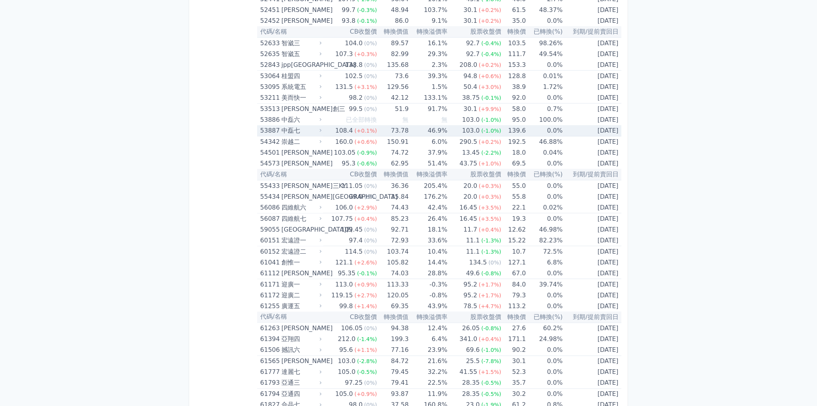
scroll to position [2574, 0]
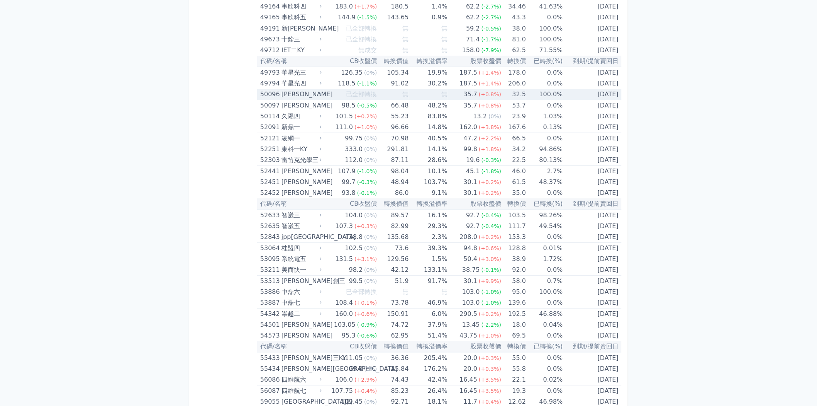
click at [332, 89] on td "已全部轉換" at bounding box center [350, 94] width 54 height 11
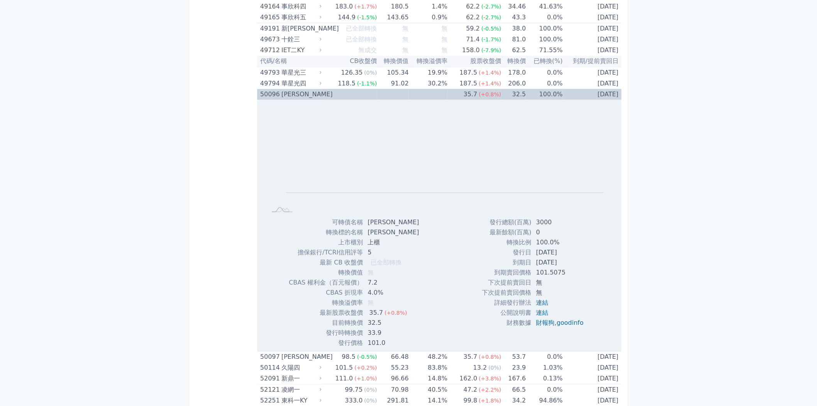
click at [332, 89] on td "已全部轉換" at bounding box center [350, 94] width 54 height 11
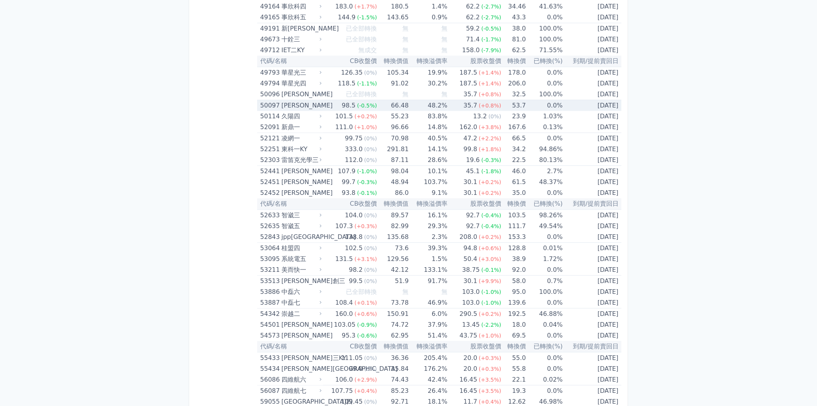
click at [333, 100] on td "98.5 (-0.5%)" at bounding box center [350, 105] width 54 height 11
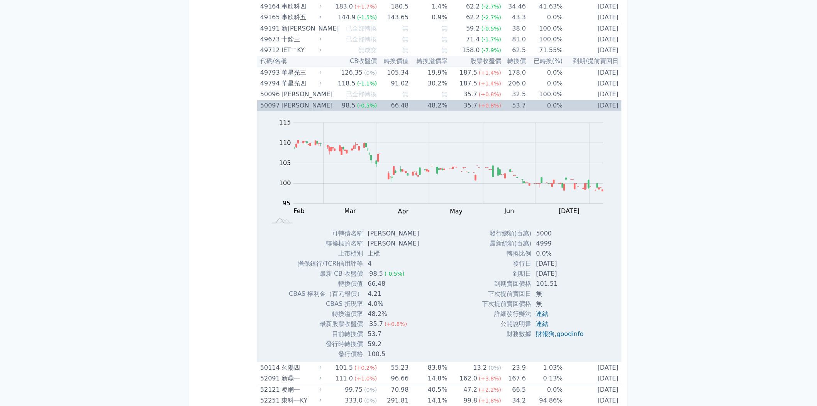
click at [333, 100] on td "98.5 (-0.5%)" at bounding box center [350, 105] width 54 height 11
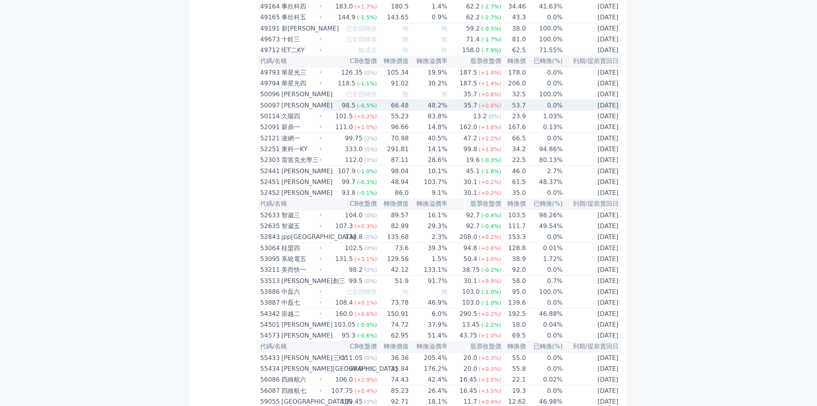
click at [333, 100] on td "98.5 (-0.5%)" at bounding box center [350, 105] width 54 height 11
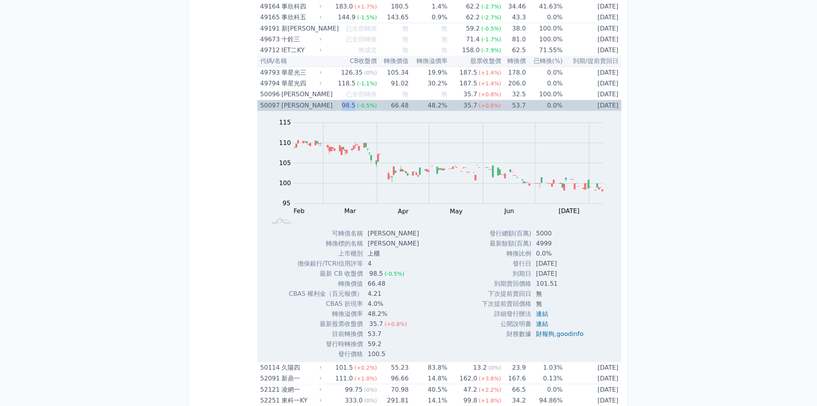
click at [333, 100] on td "98.5 (-0.5%)" at bounding box center [350, 105] width 54 height 11
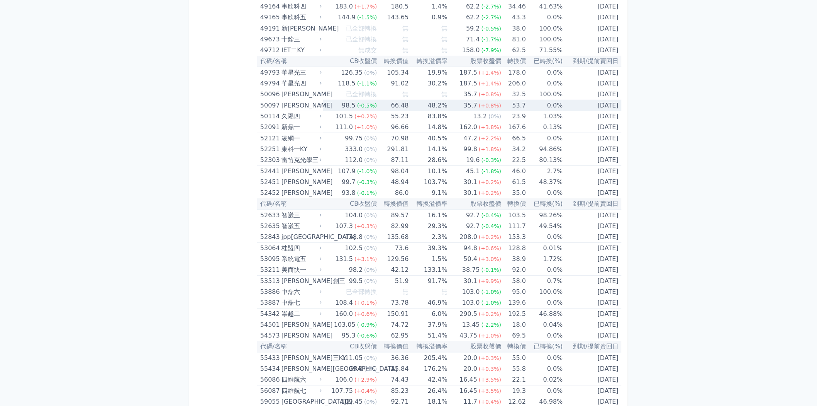
click at [333, 100] on td "98.5 (-0.5%)" at bounding box center [350, 105] width 54 height 11
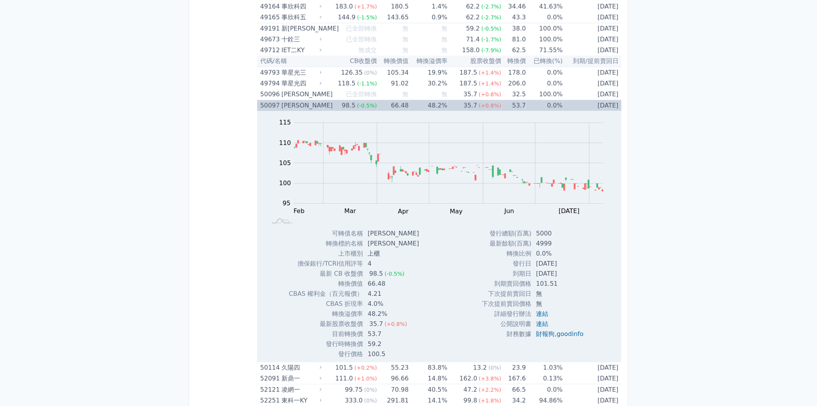
click at [333, 100] on td "98.5 (-0.5%)" at bounding box center [350, 105] width 54 height 11
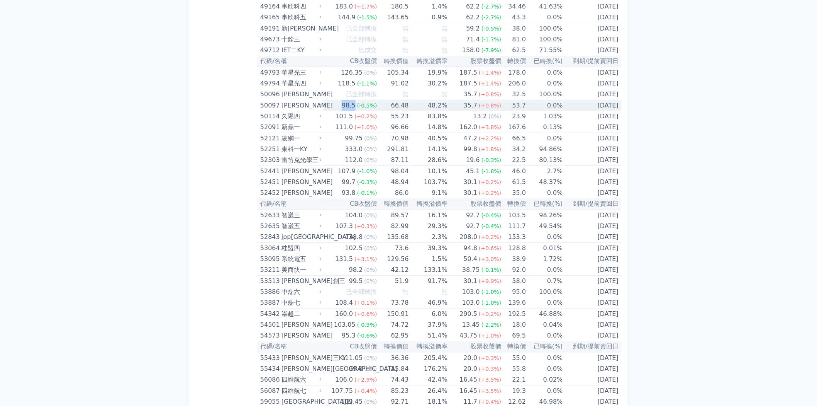
click at [333, 100] on td "98.5 (-0.5%)" at bounding box center [350, 105] width 54 height 11
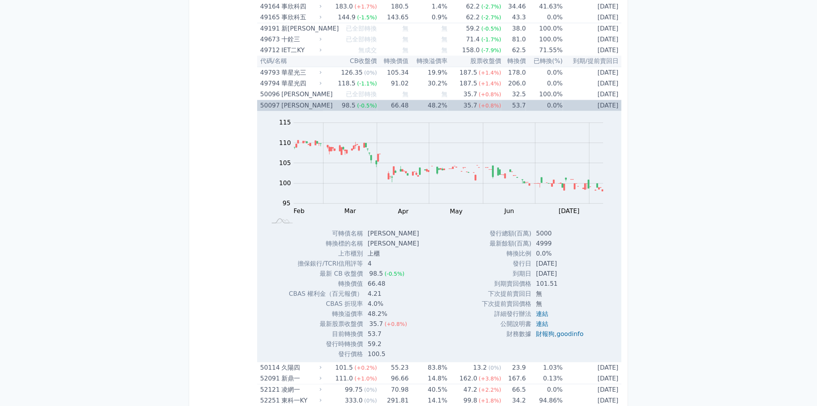
click at [333, 100] on td "98.5 (-0.5%)" at bounding box center [350, 105] width 54 height 11
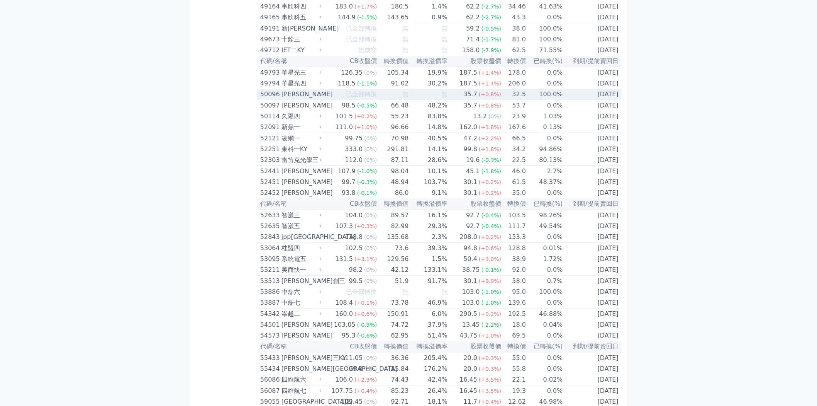
click at [348, 90] on span "已全部轉換" at bounding box center [361, 93] width 31 height 7
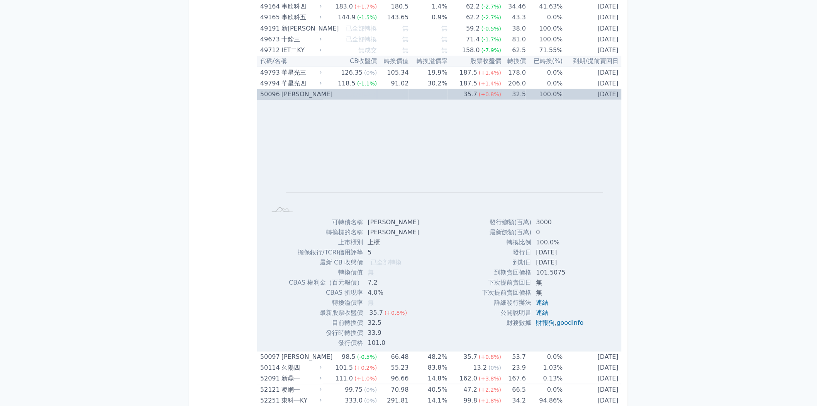
click at [348, 90] on span "已全部轉換" at bounding box center [361, 93] width 31 height 7
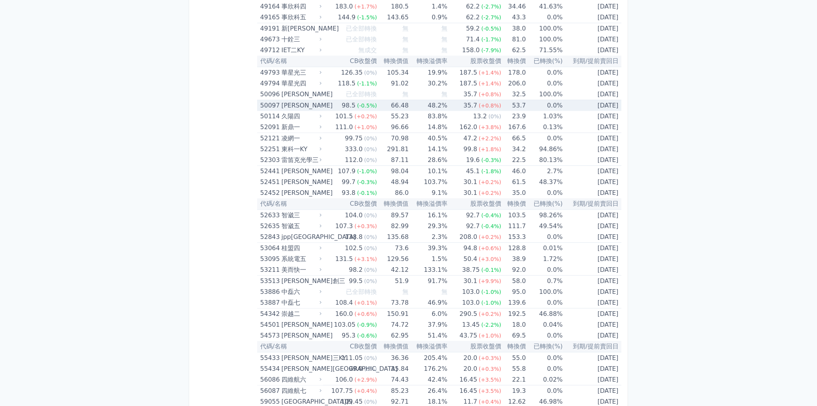
click at [344, 100] on div "98.5" at bounding box center [348, 105] width 17 height 11
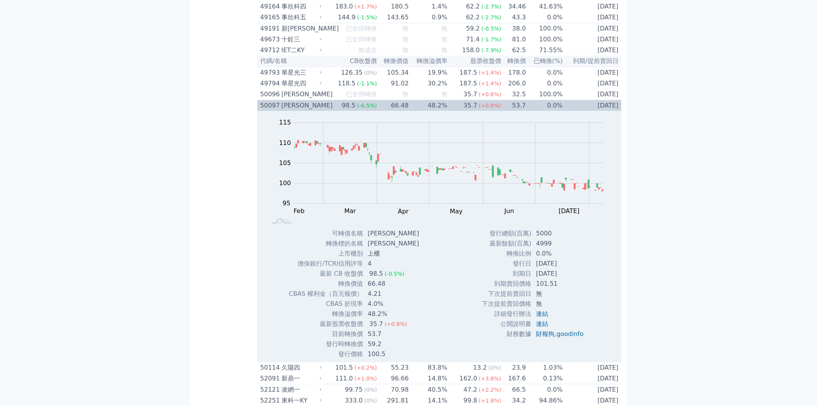
click at [344, 100] on div "98.5" at bounding box center [348, 105] width 17 height 11
